Goal: Task Accomplishment & Management: Understand process/instructions

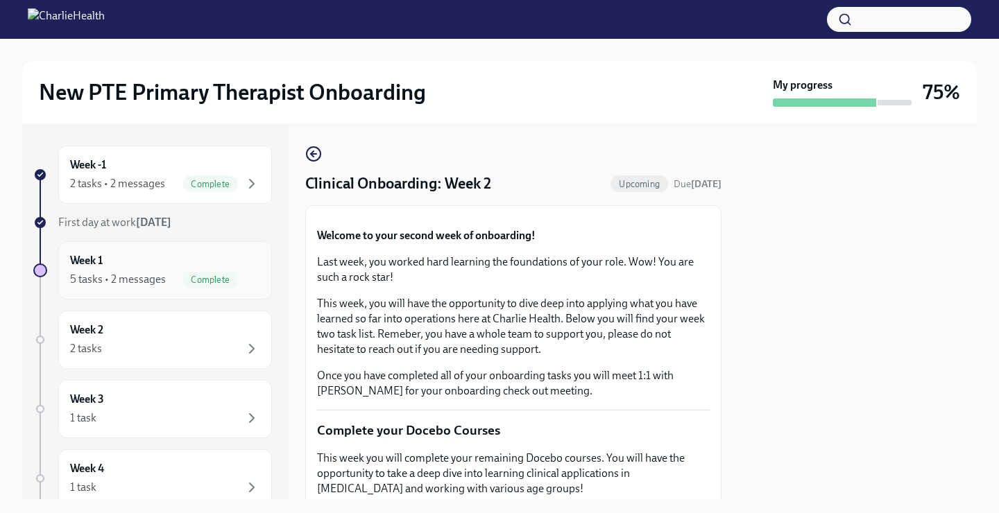
click at [157, 257] on div "Week 1 5 tasks • 2 messages Complete" at bounding box center [165, 270] width 190 height 35
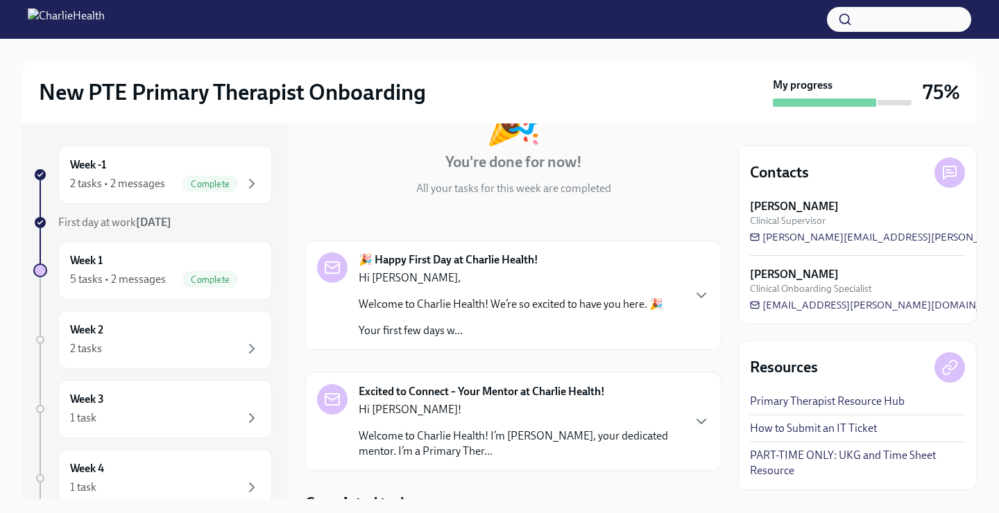
scroll to position [114, 0]
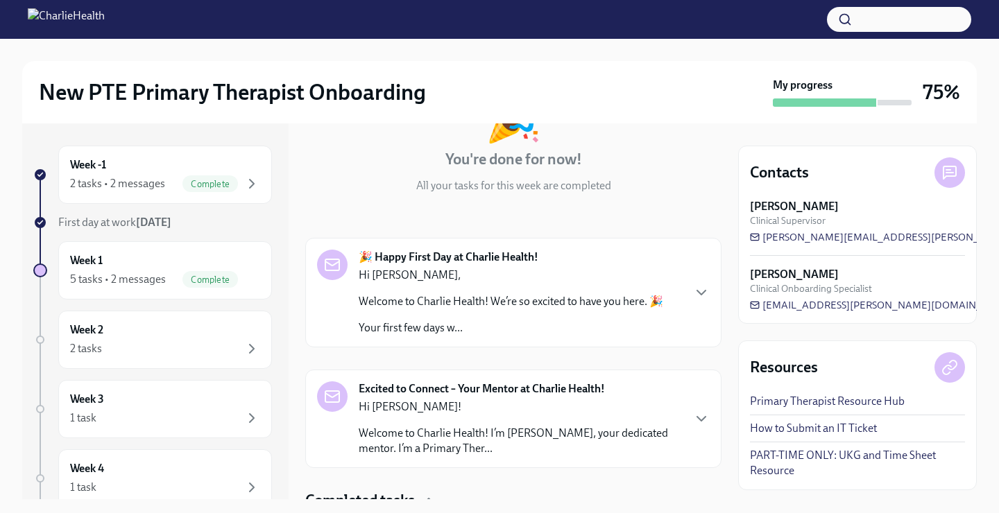
click at [588, 404] on p "Hi [PERSON_NAME]!" at bounding box center [520, 406] width 323 height 15
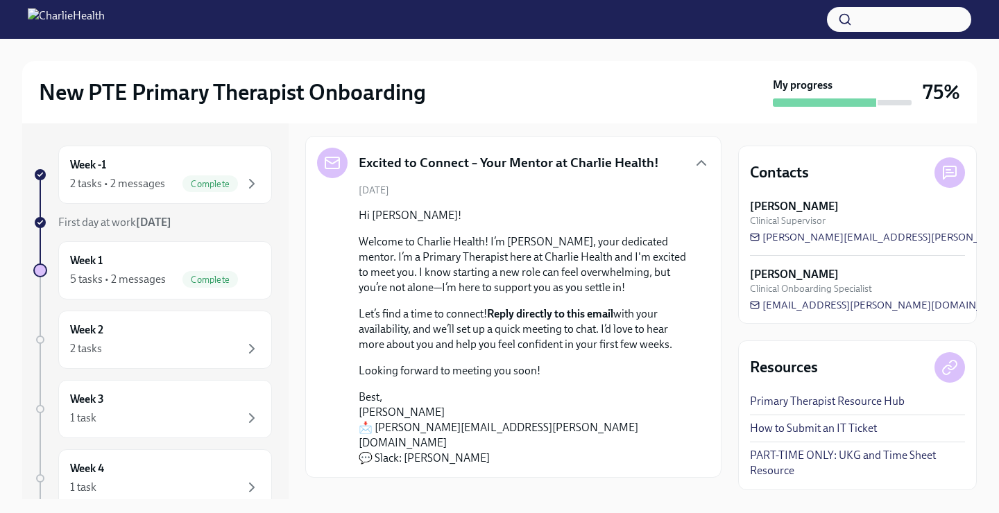
scroll to position [354, 0]
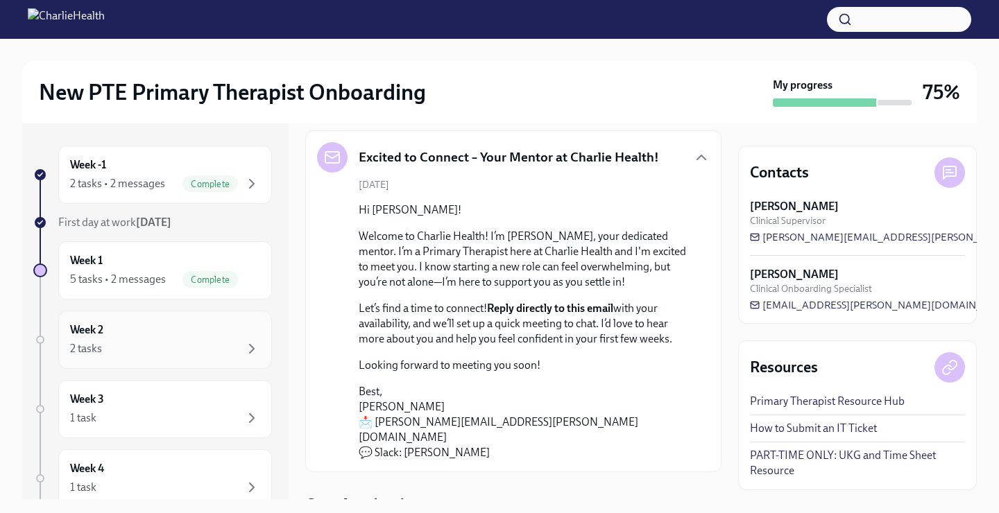
click at [145, 325] on div "Week 2 2 tasks" at bounding box center [165, 340] width 190 height 35
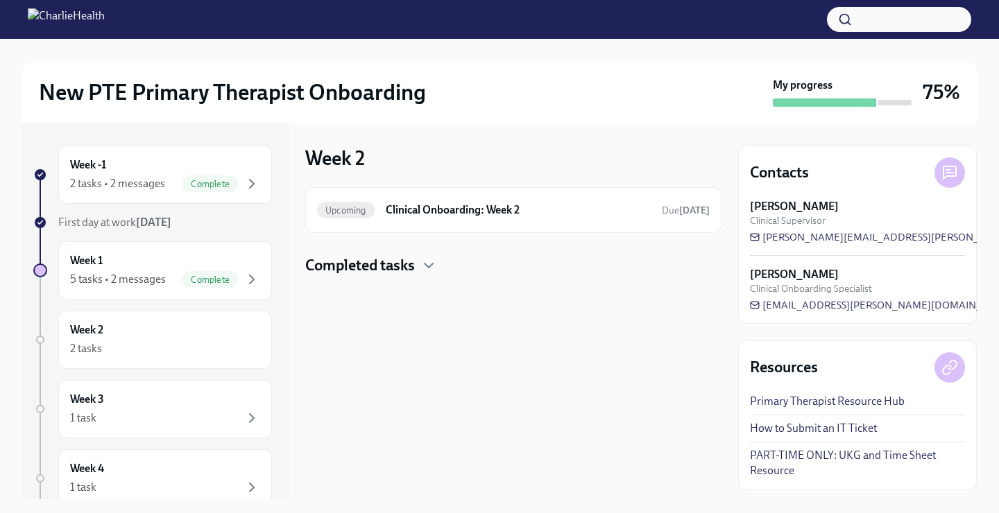
click at [384, 259] on h4 "Completed tasks" at bounding box center [360, 265] width 110 height 21
click at [470, 303] on h6 "Compliance Onboarding: Week 2" at bounding box center [493, 309] width 255 height 15
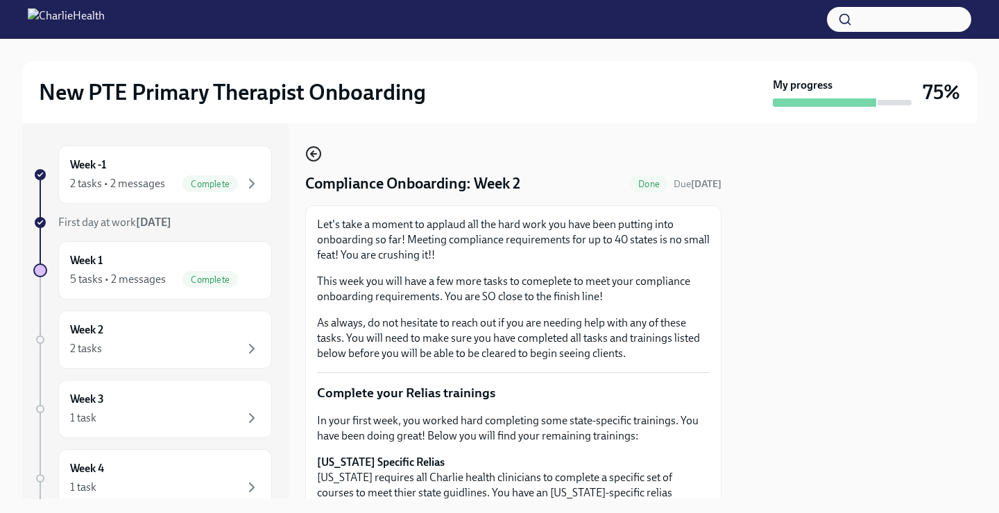
click at [318, 150] on icon "button" at bounding box center [313, 154] width 17 height 17
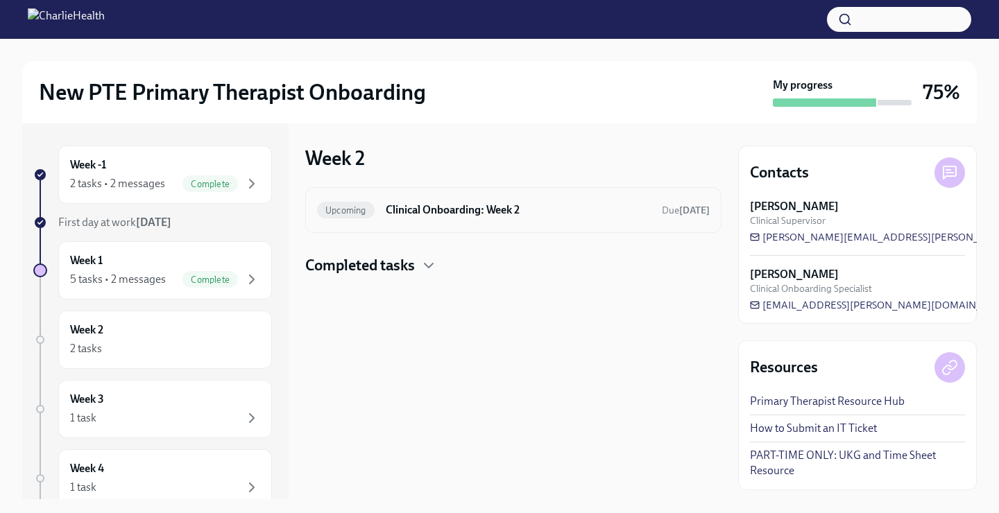
click at [461, 203] on h6 "Clinical Onboarding: Week 2" at bounding box center [518, 210] width 265 height 15
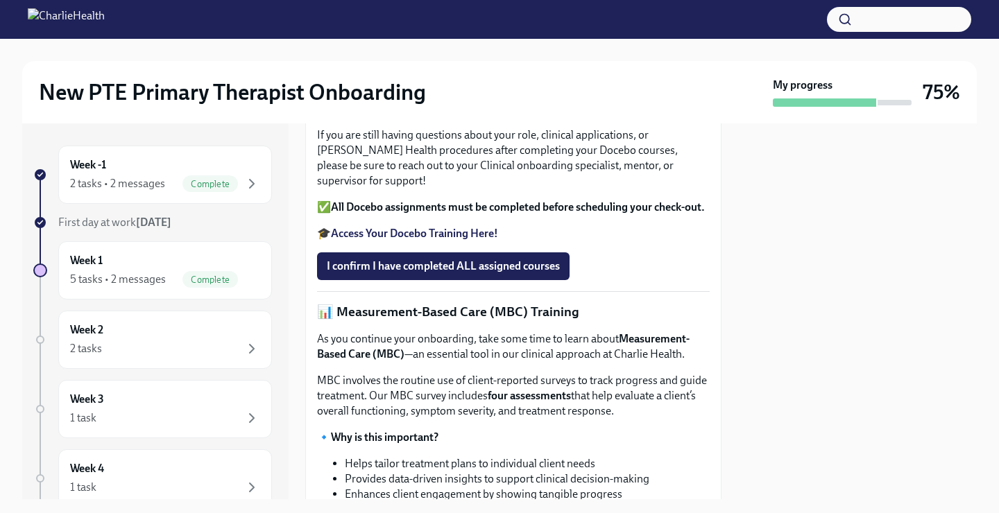
scroll to position [424, 0]
